Goal: Understand process/instructions

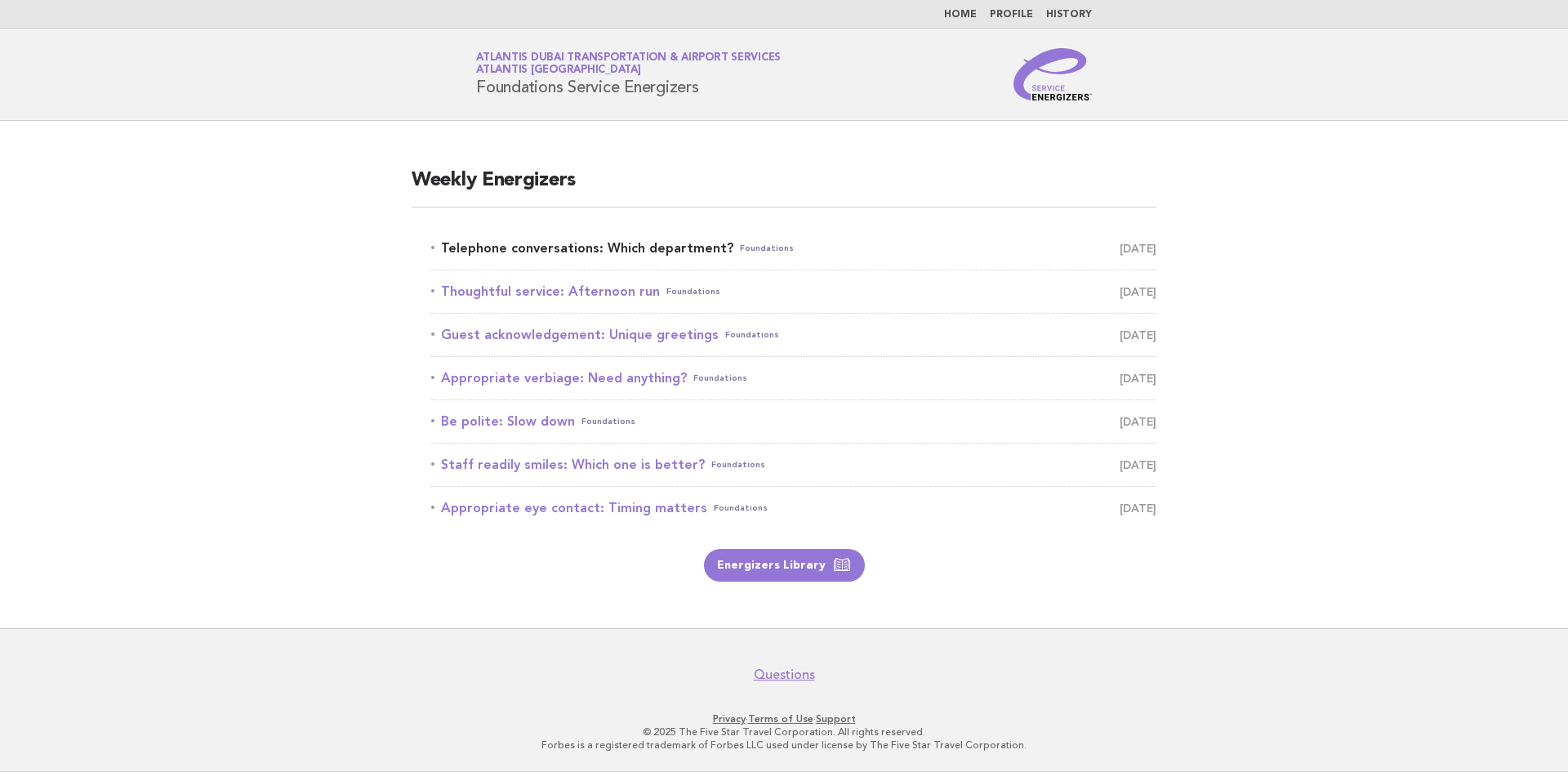
click at [531, 247] on link "Telephone conversations: Which department? Foundations [DATE]" at bounding box center [793, 248] width 725 height 23
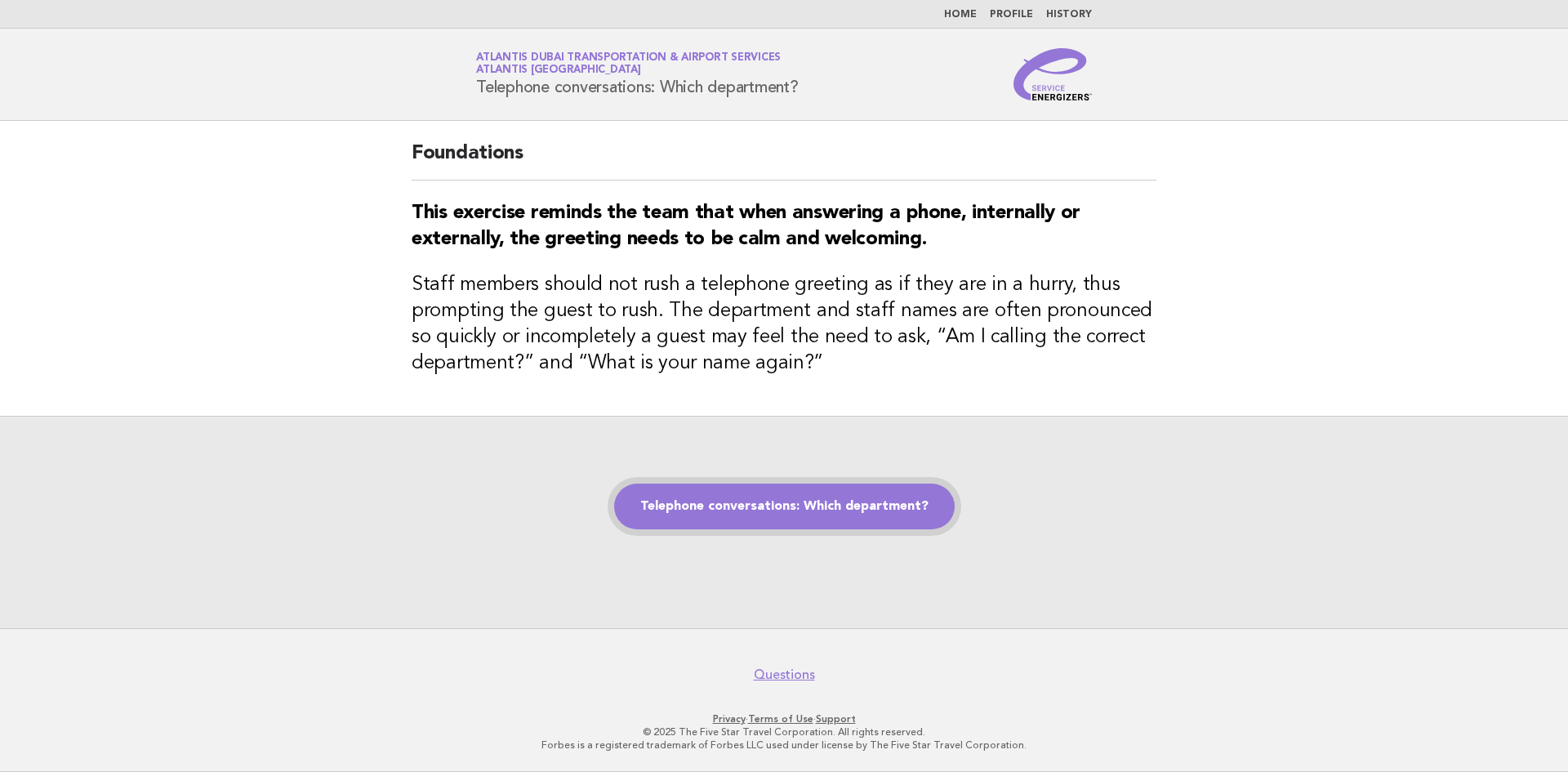
click at [786, 501] on link "Telephone conversations: Which department?" at bounding box center [784, 506] width 341 height 46
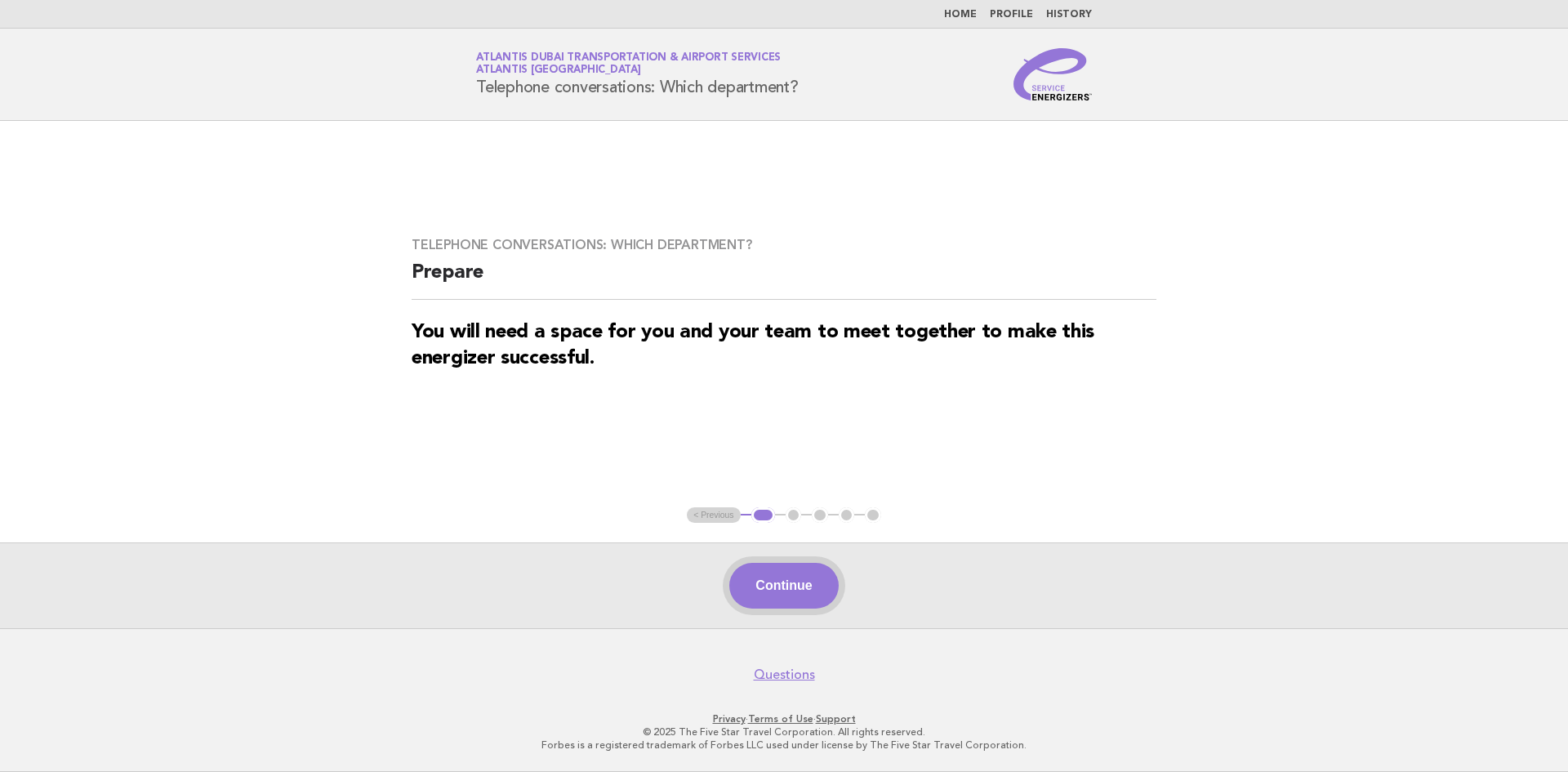
click at [766, 570] on button "Continue" at bounding box center [784, 585] width 108 height 46
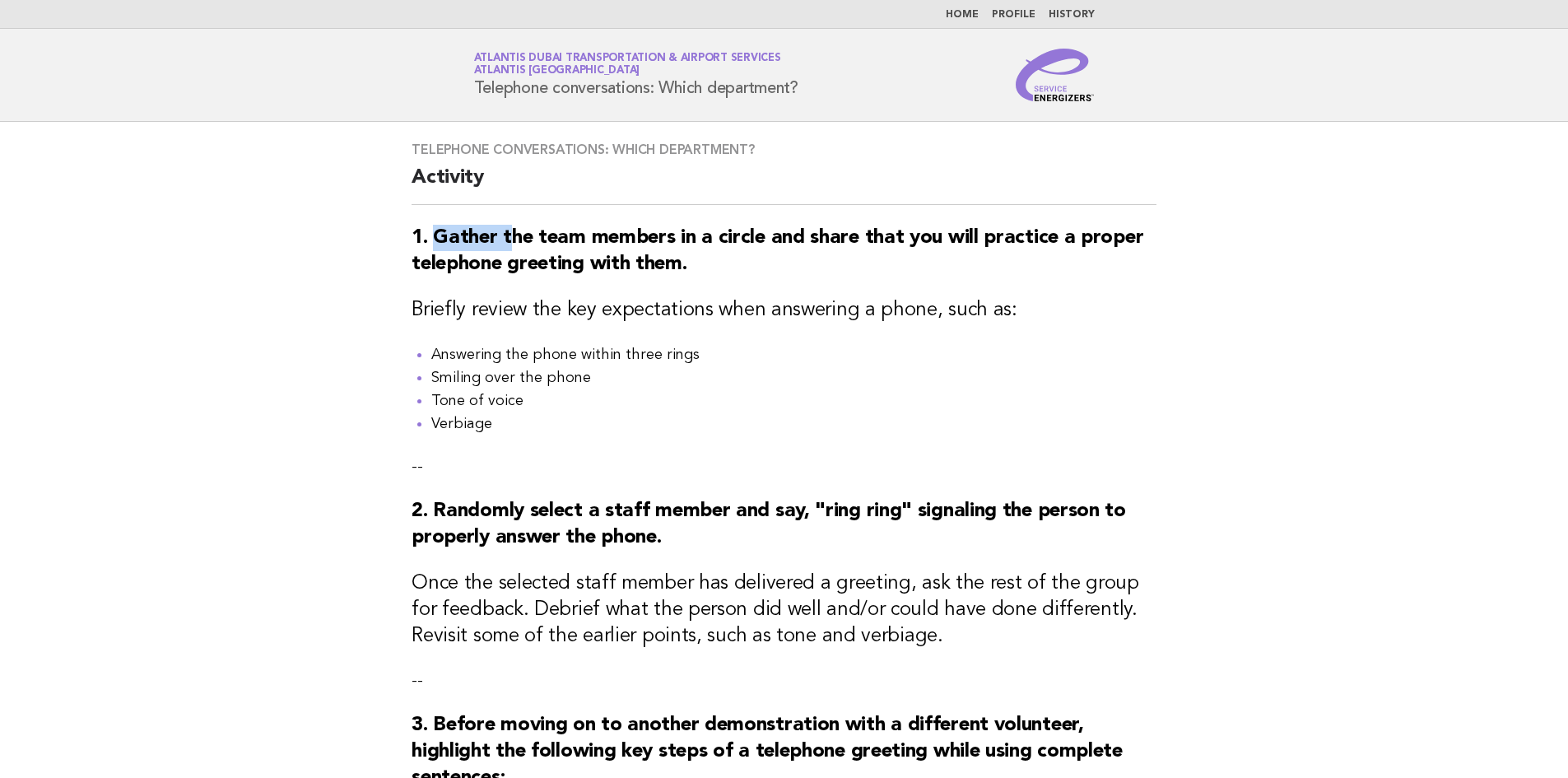
drag, startPoint x: 435, startPoint y: 244, endPoint x: 505, endPoint y: 239, distance: 70.2
click at [505, 239] on strong "1. Gather the team members in a circle and share that you will practice a prope…" at bounding box center [777, 251] width 732 height 46
click at [500, 233] on strong "1. Gather the team members in a circle and share that you will practice a prope…" at bounding box center [777, 251] width 732 height 46
drag, startPoint x: 436, startPoint y: 238, endPoint x: 475, endPoint y: 248, distance: 40.3
click at [475, 248] on strong "1. Gather the team members in a circle and share that you will practice a prope…" at bounding box center [777, 251] width 732 height 46
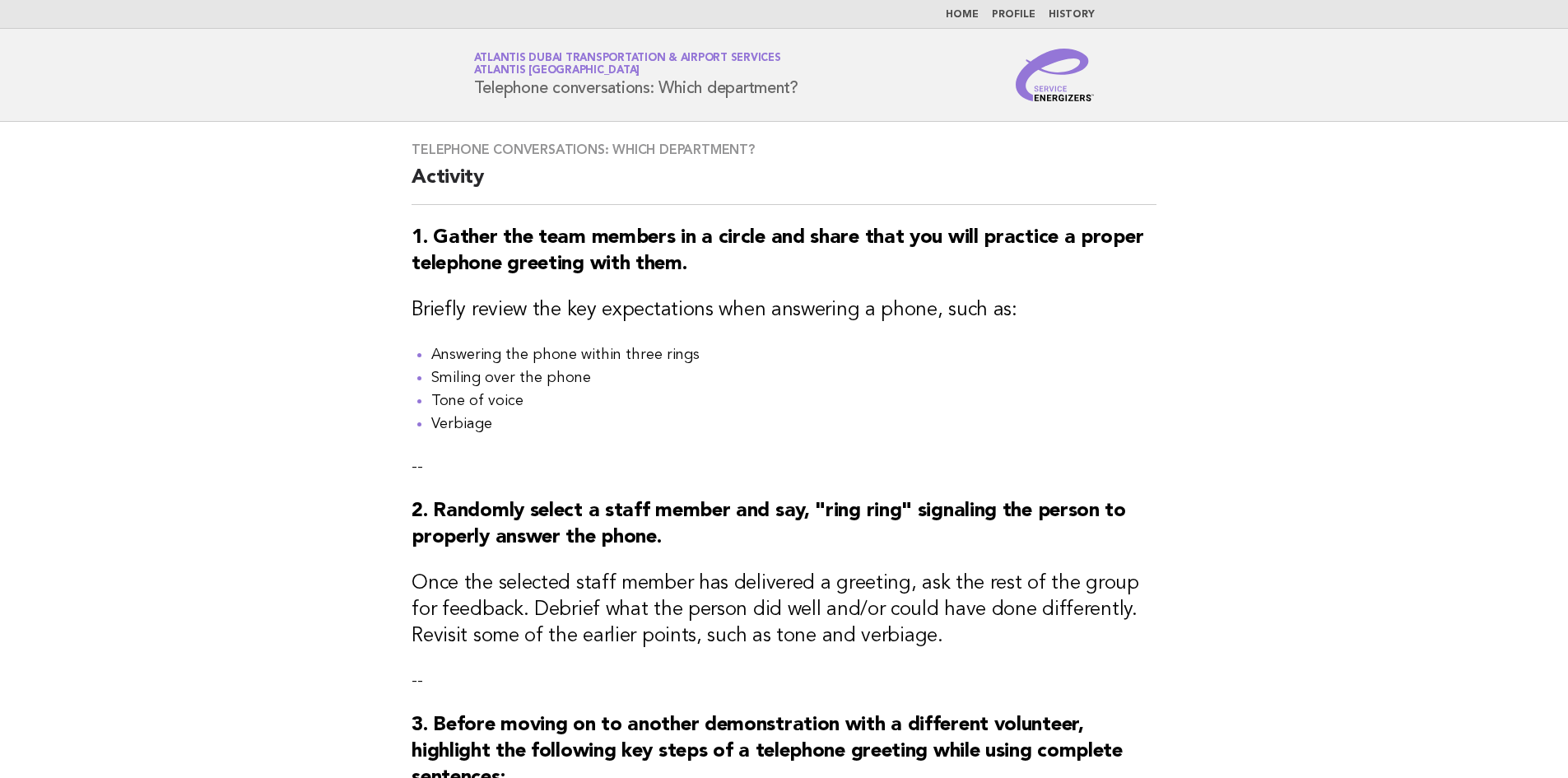
click at [746, 334] on div "Telephone conversations: Which department? Activity 1. Gather the team members …" at bounding box center [784, 625] width 784 height 1008
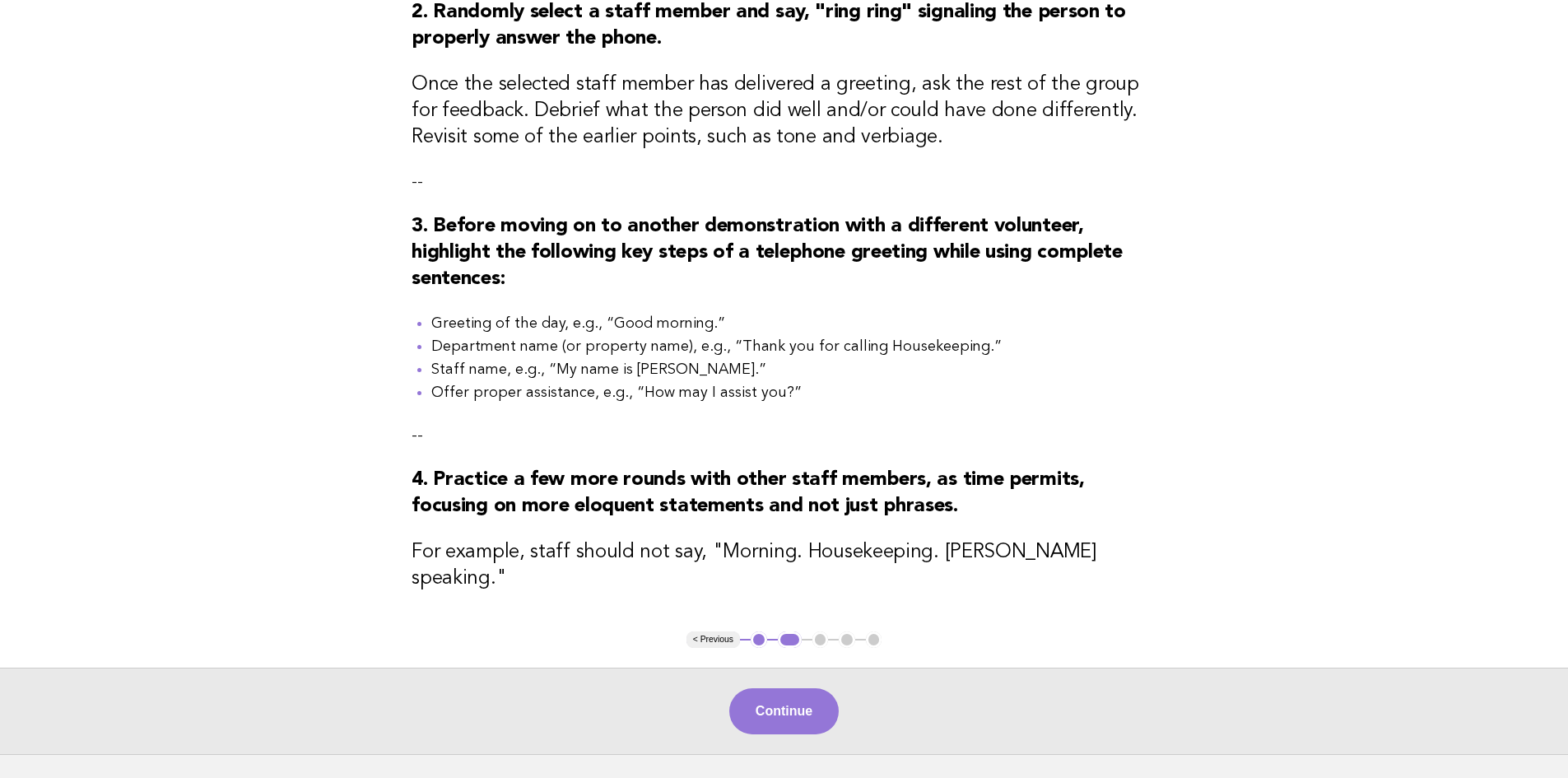
scroll to position [549, 0]
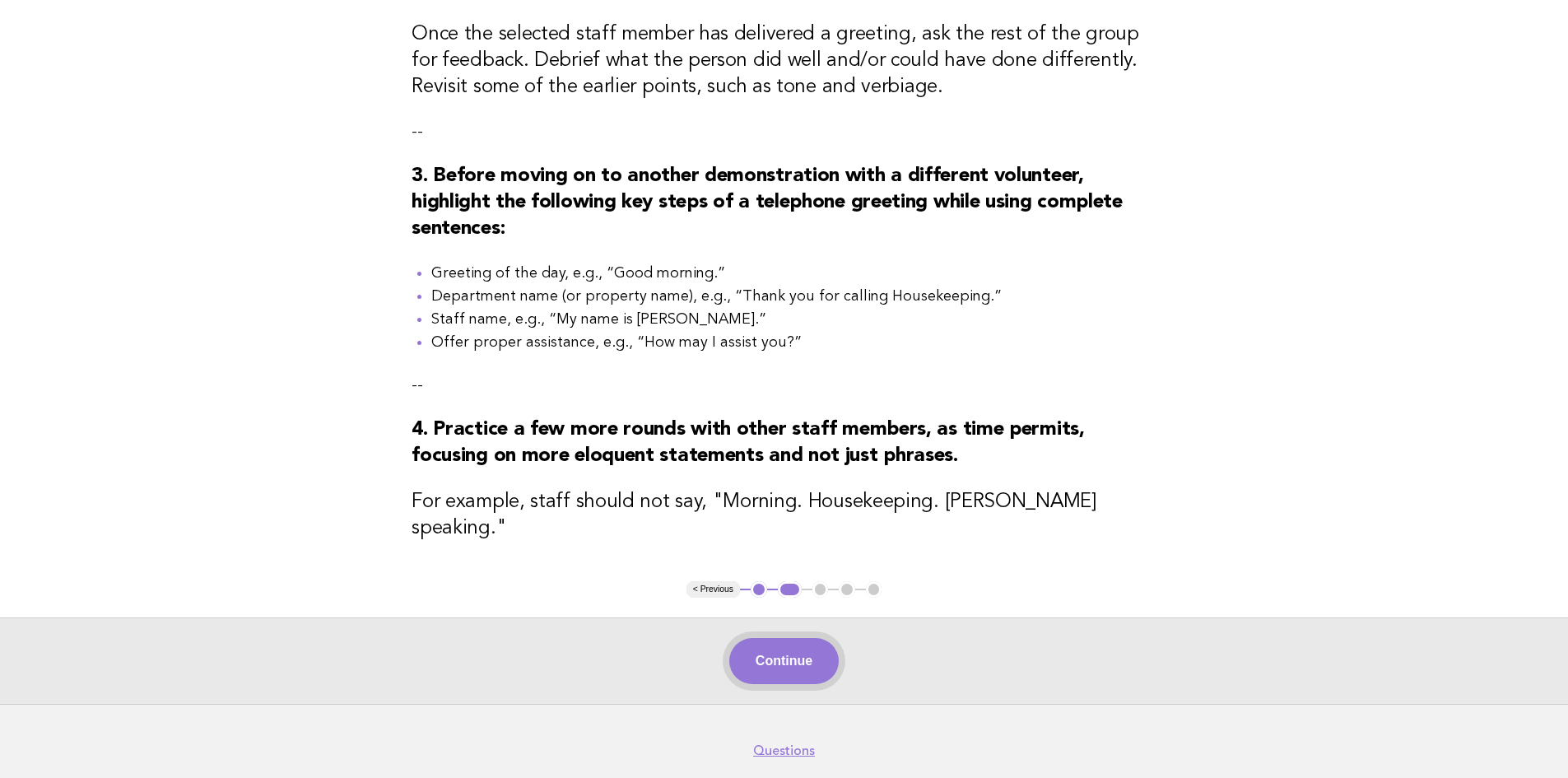
click at [793, 663] on button "Continue" at bounding box center [784, 661] width 109 height 46
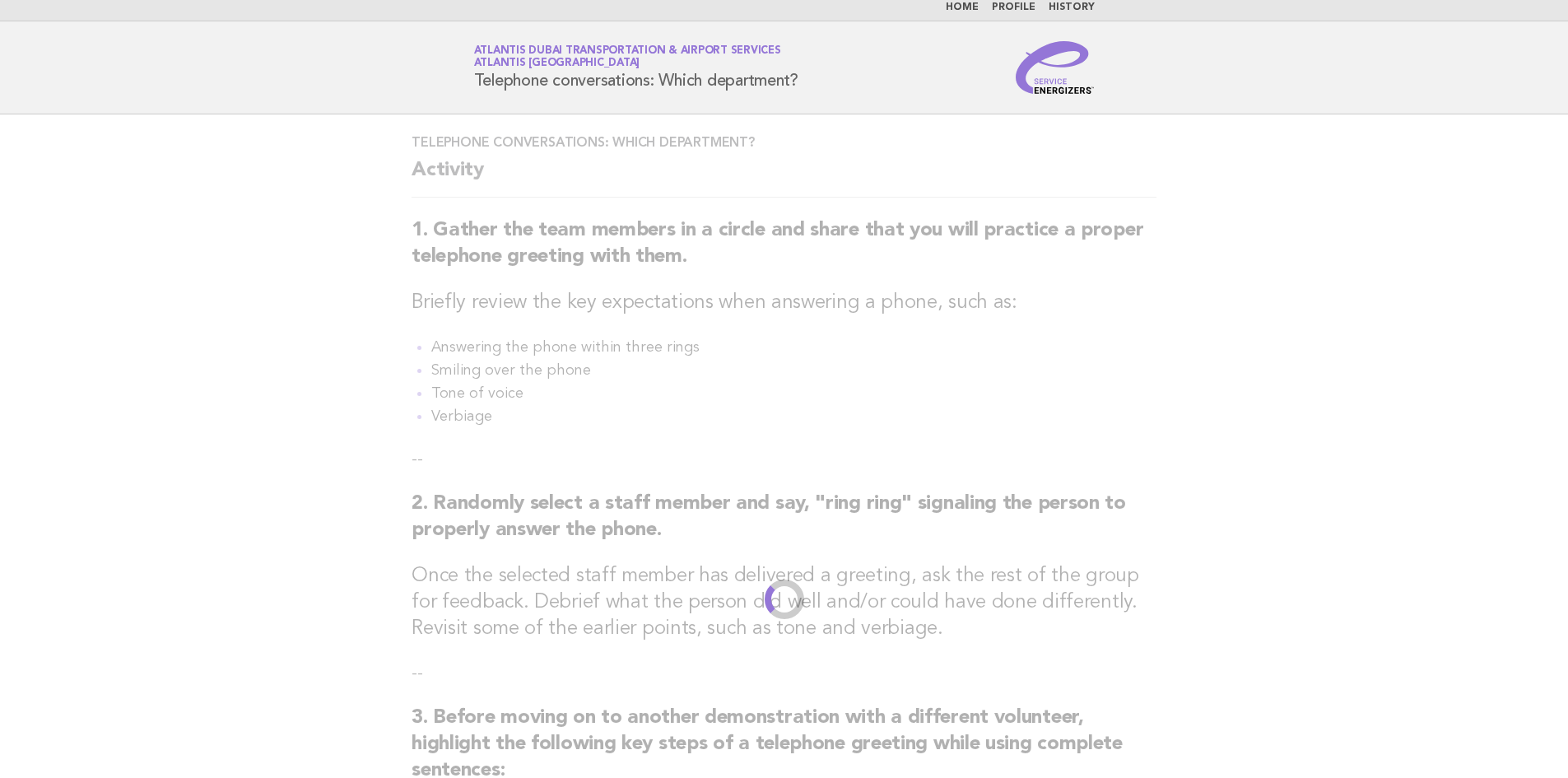
scroll to position [0, 0]
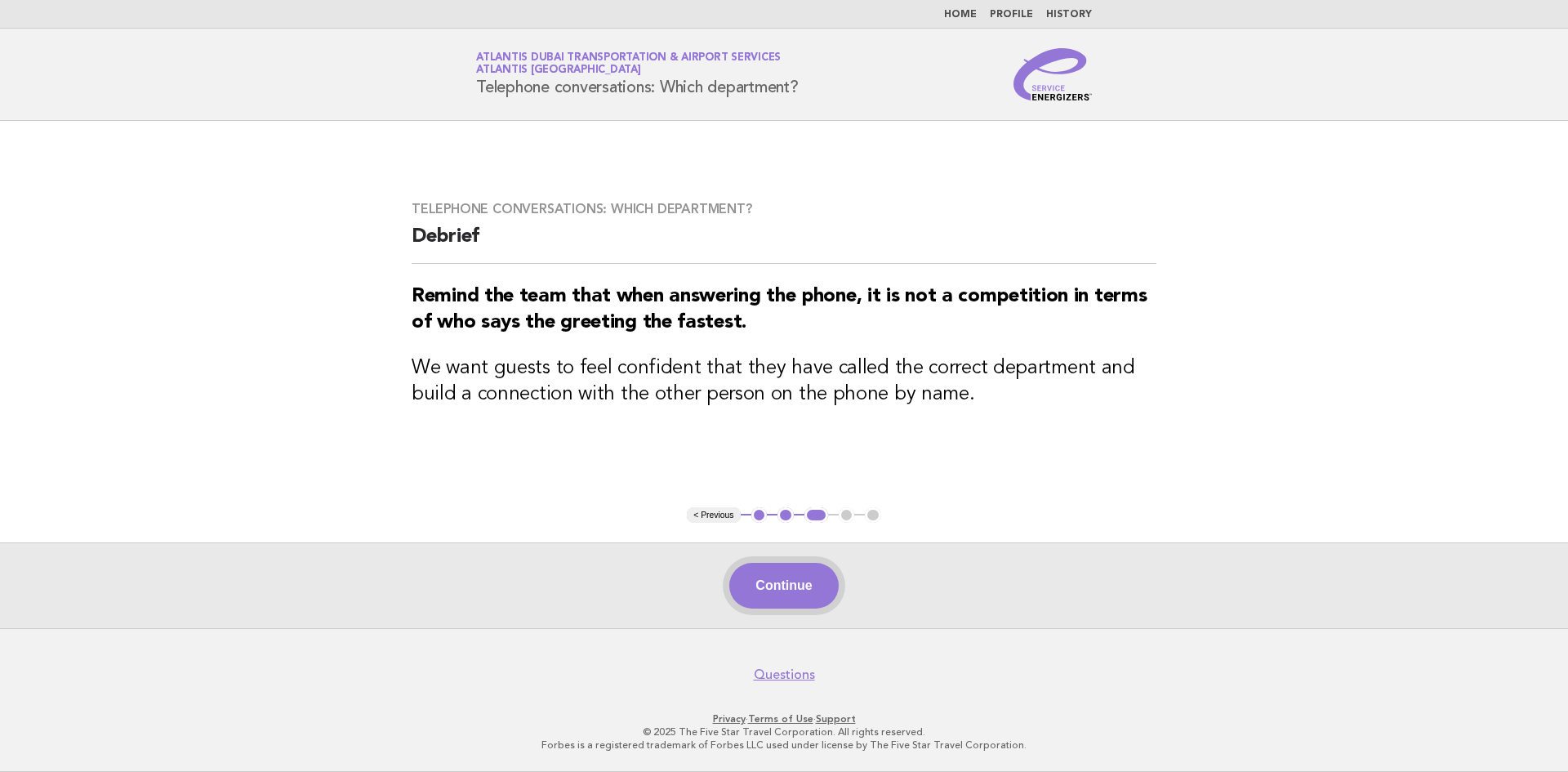
click at [772, 590] on button "Continue" at bounding box center [784, 585] width 108 height 46
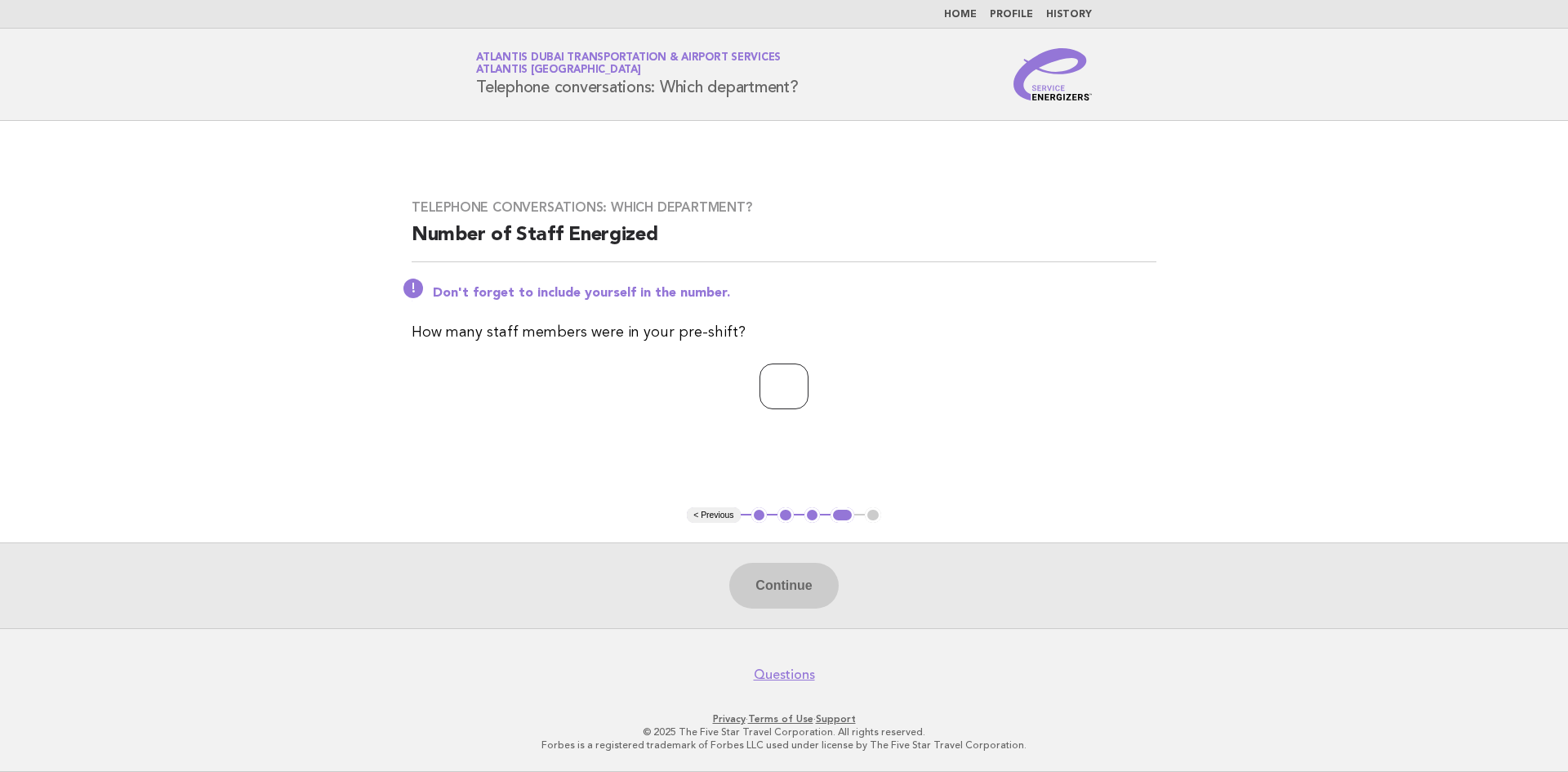
click at [786, 390] on input "number" at bounding box center [784, 386] width 49 height 46
type input "*"
click at [801, 592] on button "Continue" at bounding box center [784, 585] width 108 height 46
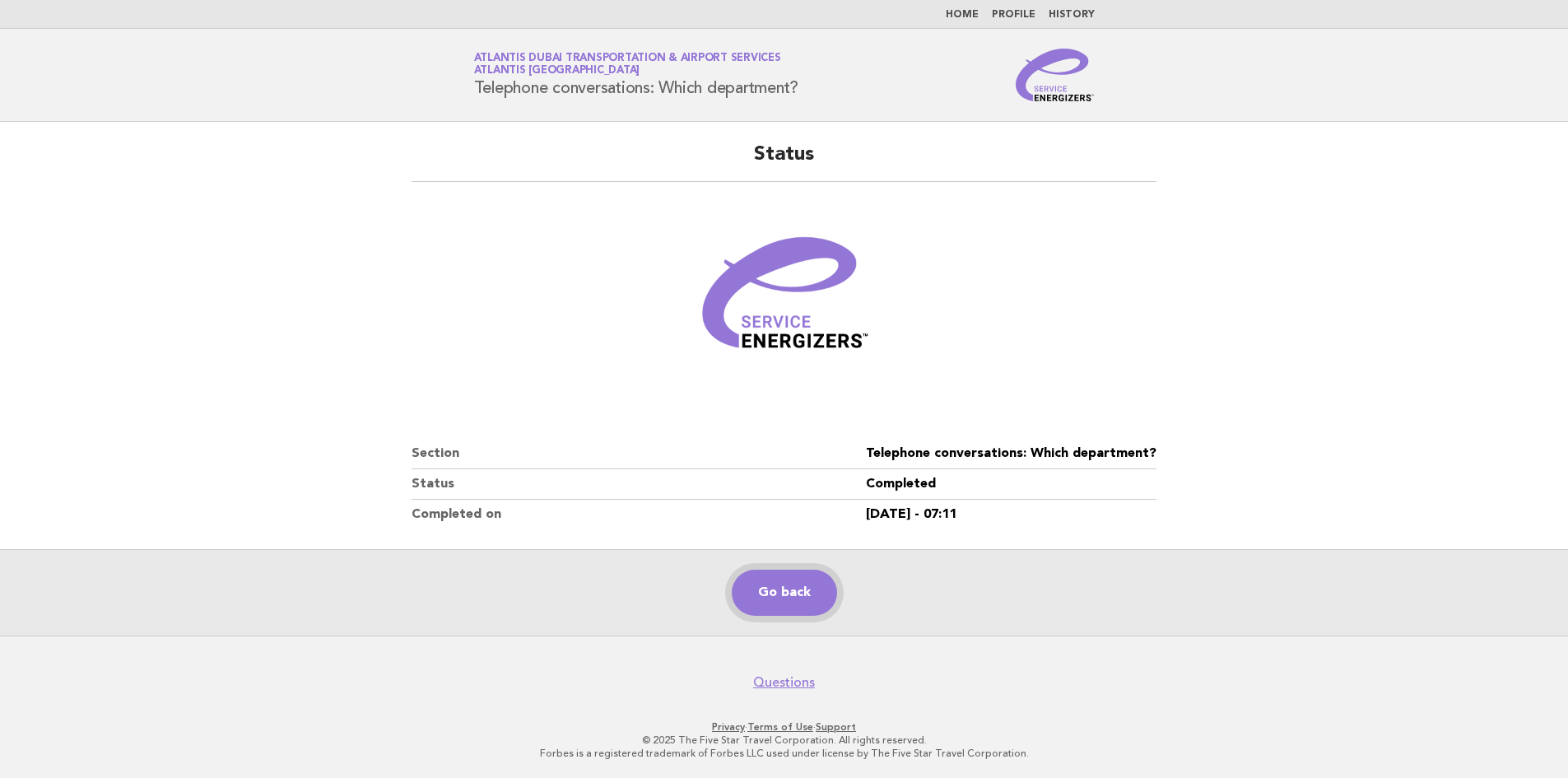
click at [784, 587] on link "Go back" at bounding box center [784, 593] width 105 height 46
